Goal: Transaction & Acquisition: Obtain resource

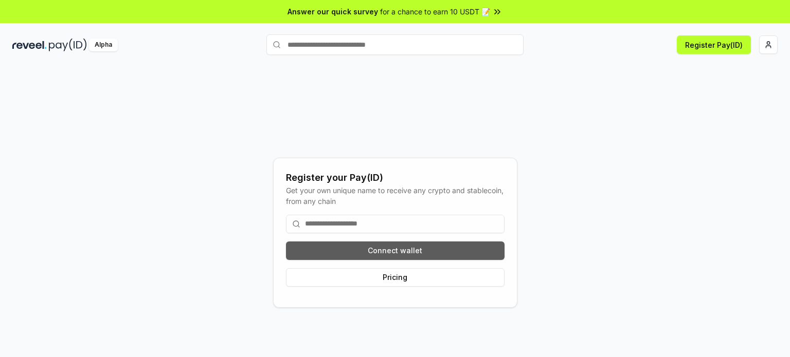
click at [424, 256] on button "Connect wallet" at bounding box center [395, 251] width 218 height 19
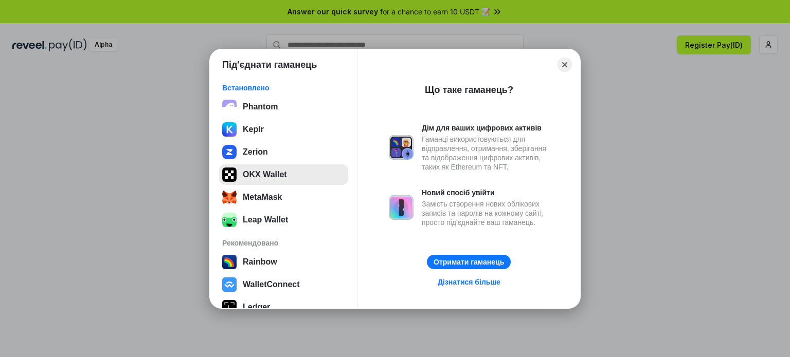
click at [249, 174] on button "OKX Wallet" at bounding box center [283, 175] width 129 height 21
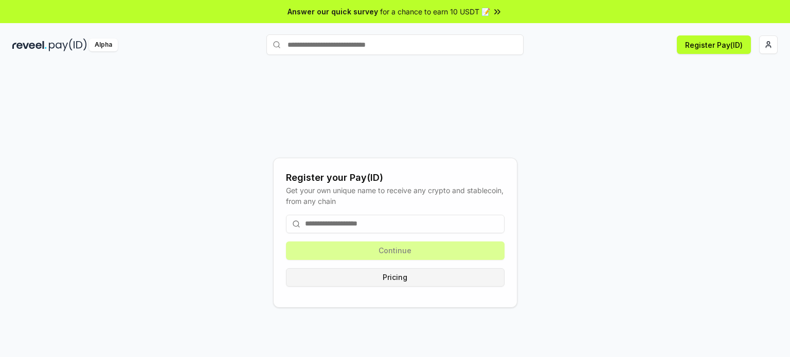
click at [387, 280] on button "Pricing" at bounding box center [395, 277] width 218 height 19
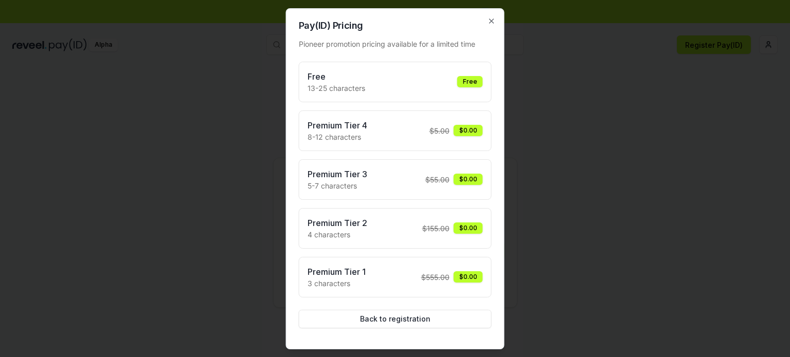
click at [395, 87] on div "Free 13-25 characters Free" at bounding box center [394, 81] width 175 height 23
click at [466, 82] on div "Free" at bounding box center [470, 81] width 26 height 11
click at [382, 82] on div "Free 13-25 characters Free" at bounding box center [394, 81] width 175 height 23
click at [492, 21] on icon "button" at bounding box center [491, 21] width 4 height 4
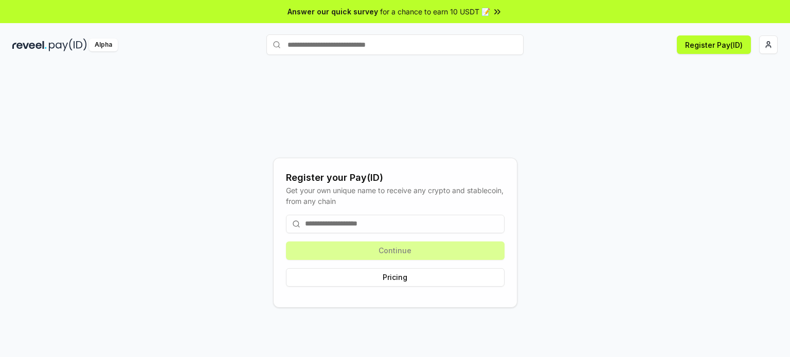
click at [346, 225] on input at bounding box center [395, 224] width 218 height 19
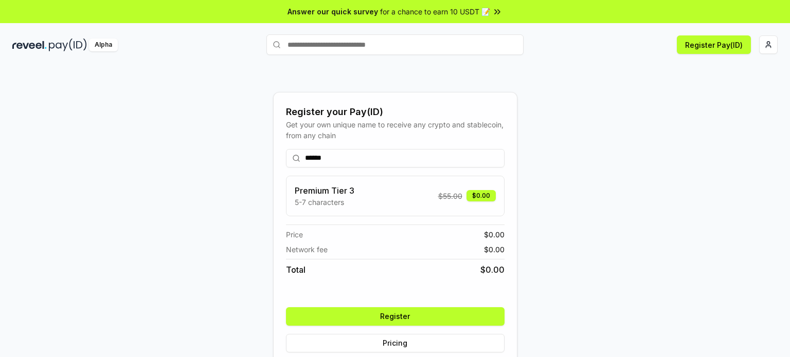
type input "******"
click at [406, 316] on button "Register" at bounding box center [395, 316] width 218 height 19
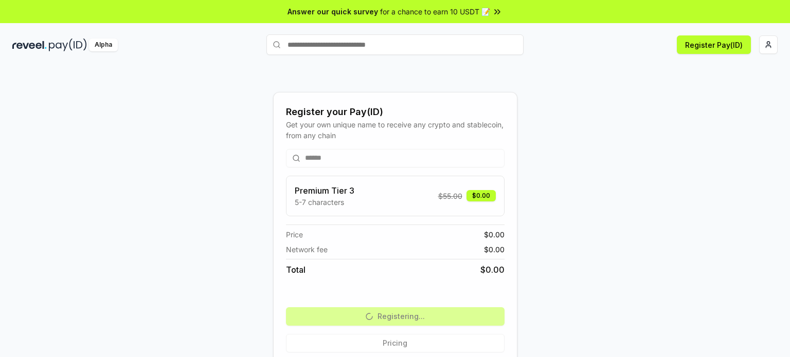
click at [491, 118] on div "Register your Pay(ID)" at bounding box center [395, 112] width 218 height 14
click at [436, 12] on span "for a chance to earn 10 USDT 📝" at bounding box center [435, 11] width 110 height 11
